Goal: Task Accomplishment & Management: Complete application form

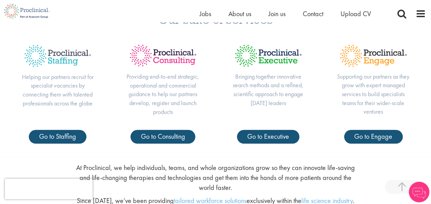
scroll to position [243, 0]
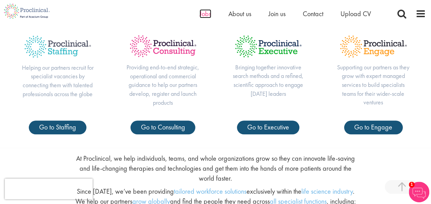
click at [207, 12] on span "Jobs" at bounding box center [206, 13] width 12 height 9
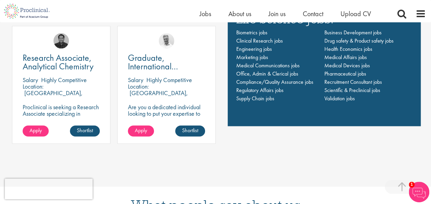
scroll to position [508, 0]
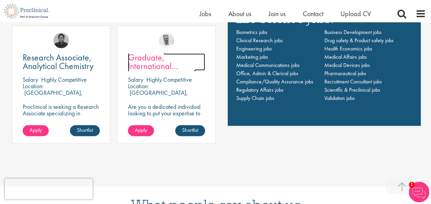
click at [167, 61] on span "Graduate, International Statutory Reporting" at bounding box center [162, 65] width 68 height 29
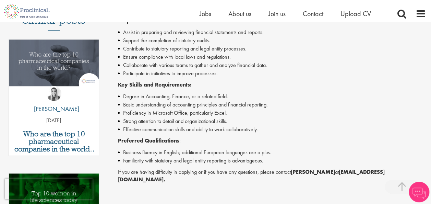
scroll to position [320, 0]
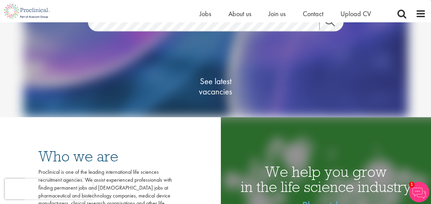
scroll to position [25, 0]
